Goal: Find specific page/section: Find specific page/section

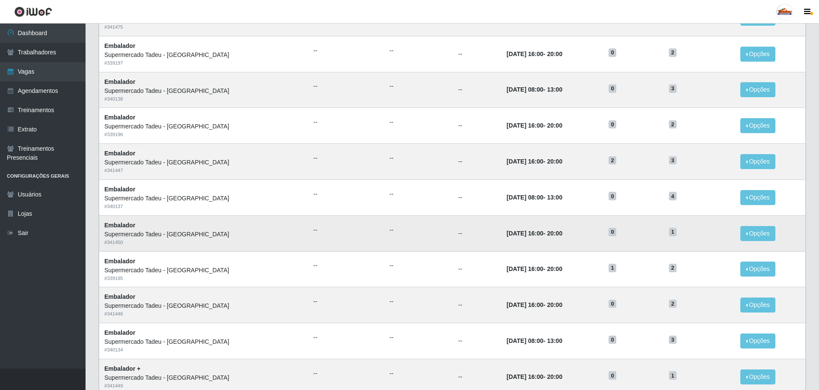
scroll to position [207, 0]
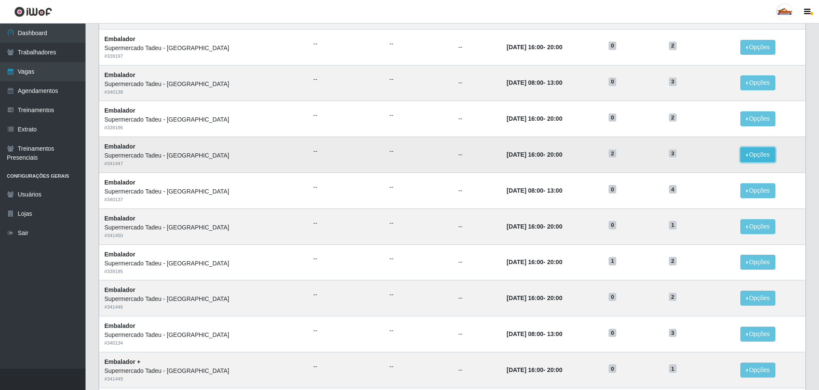
click at [756, 158] on button "Opções" at bounding box center [758, 154] width 35 height 15
click at [696, 157] on link "Editar" at bounding box center [692, 156] width 24 height 7
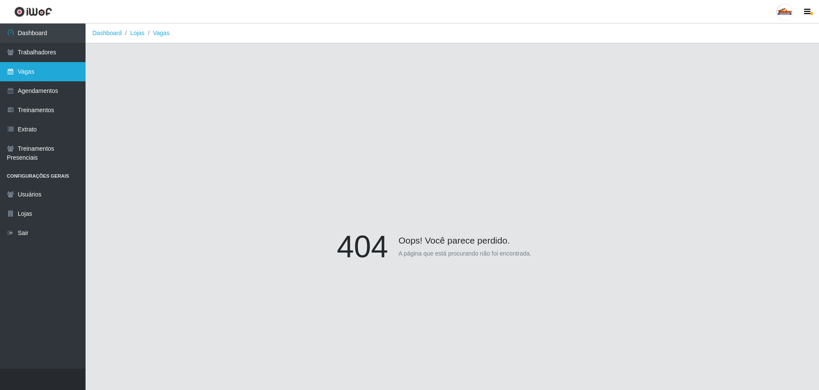
click at [56, 73] on link "Vagas" at bounding box center [43, 71] width 86 height 19
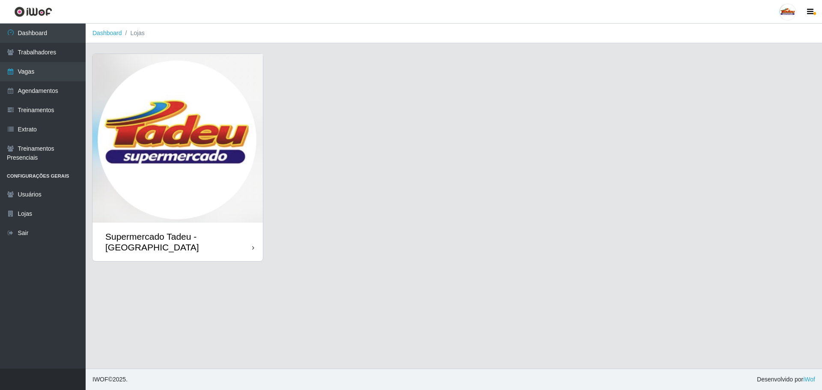
click at [192, 173] on img at bounding box center [177, 138] width 170 height 169
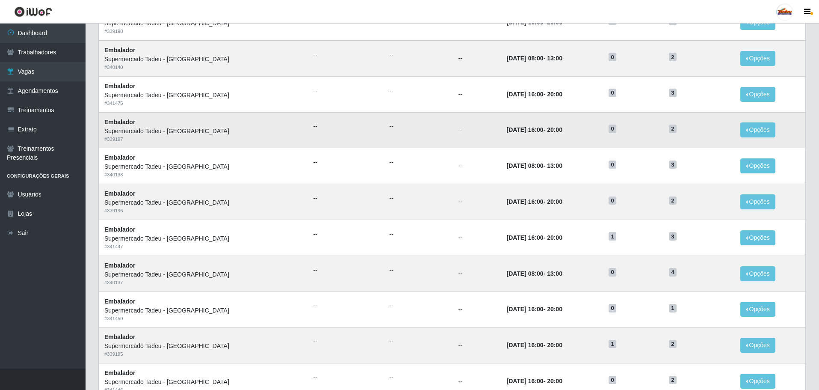
scroll to position [171, 0]
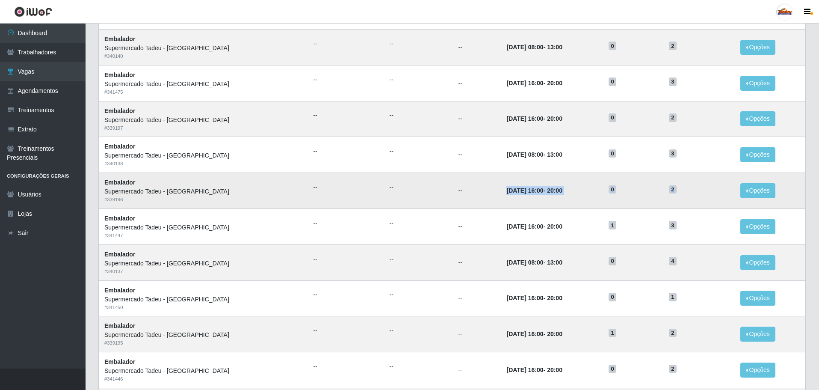
drag, startPoint x: 467, startPoint y: 190, endPoint x: 712, endPoint y: 187, distance: 244.8
click at [712, 187] on tr "Embalador Supermercado Tadeu - [GEOGRAPHIC_DATA] # 339196 -- -- -- [DATE] 16:00…" at bounding box center [452, 191] width 707 height 36
